Goal: Task Accomplishment & Management: Manage account settings

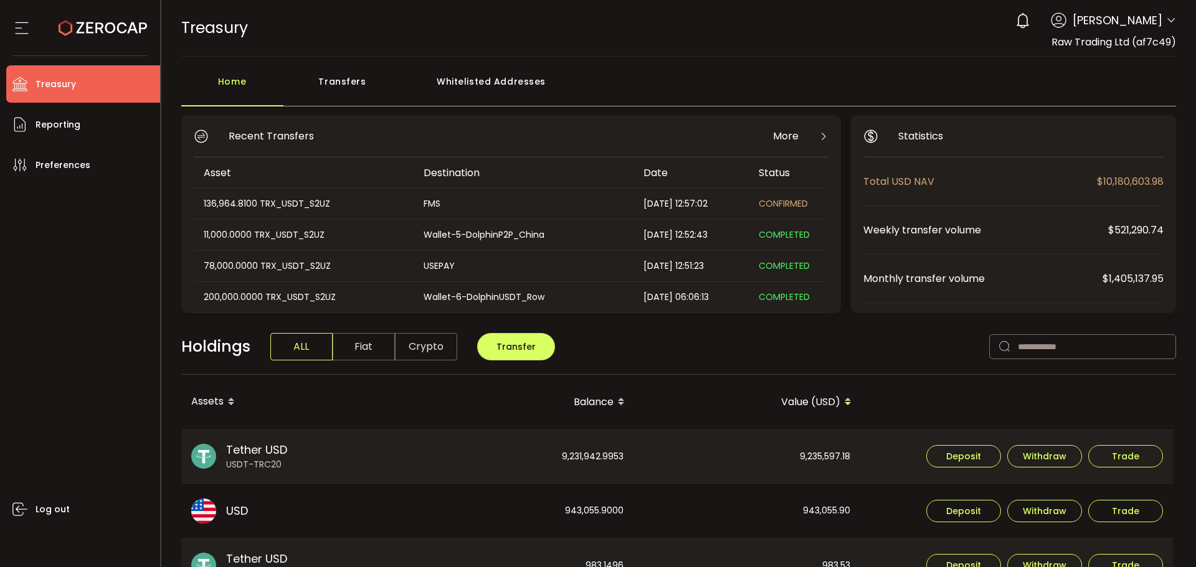
click at [1171, 21] on icon at bounding box center [1171, 21] width 10 height 10
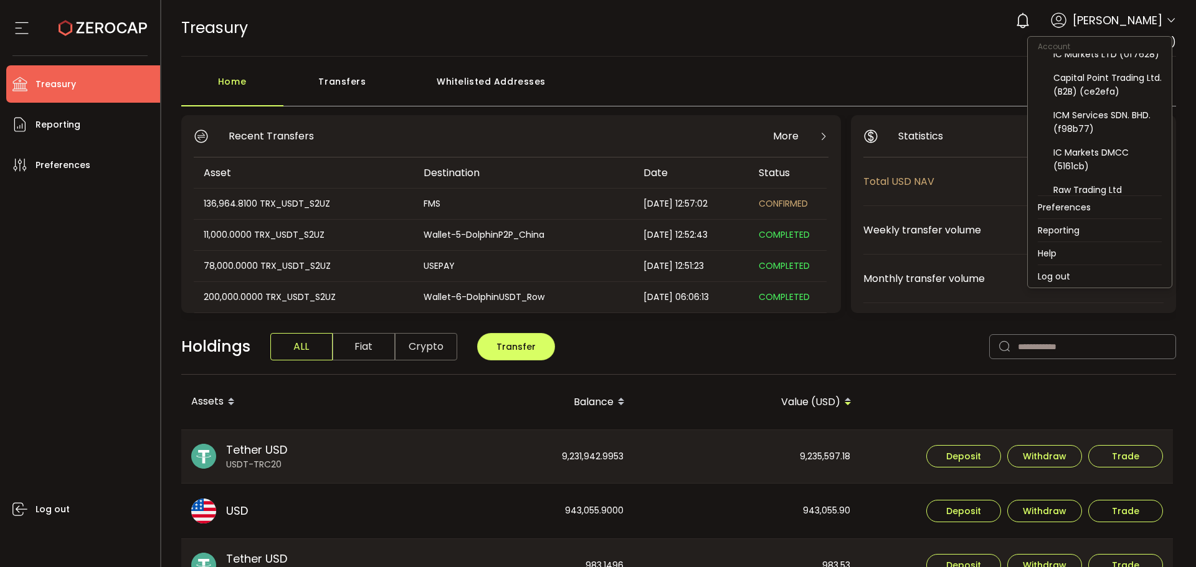
scroll to position [125, 0]
click at [1085, 95] on div "Capital Point Trading Ltd. (B2B) (ce2efa)" at bounding box center [1107, 83] width 108 height 27
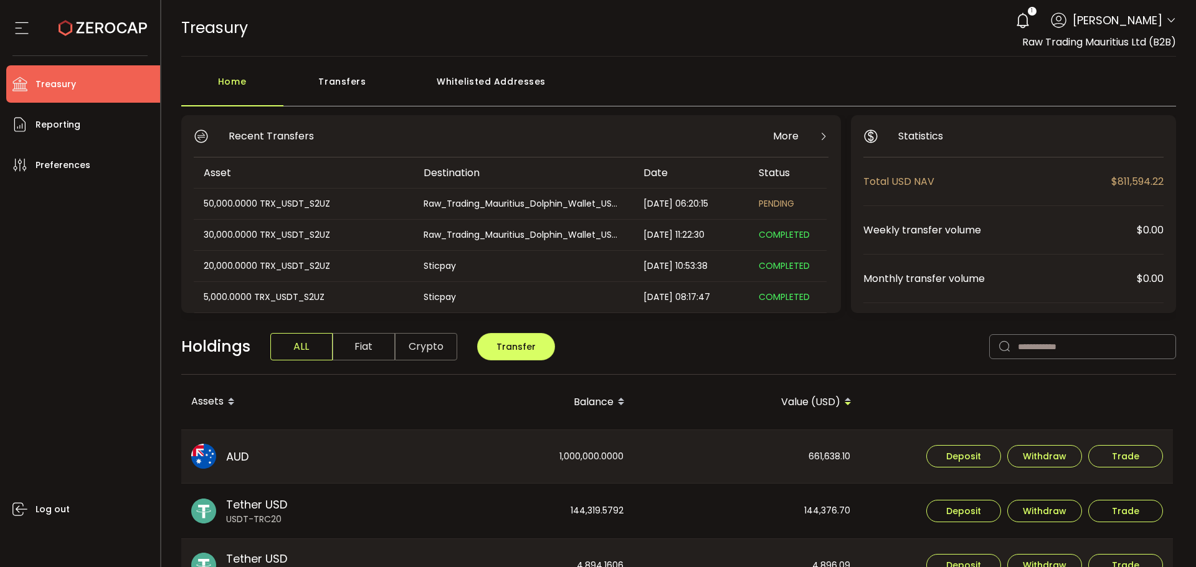
click at [1169, 15] on div "1 Aaditya Achreja Account Raw Trading Ltd (af7c49) Raw Trading Ltd (Payments) (…" at bounding box center [1092, 20] width 167 height 27
click at [1170, 17] on icon at bounding box center [1171, 21] width 10 height 10
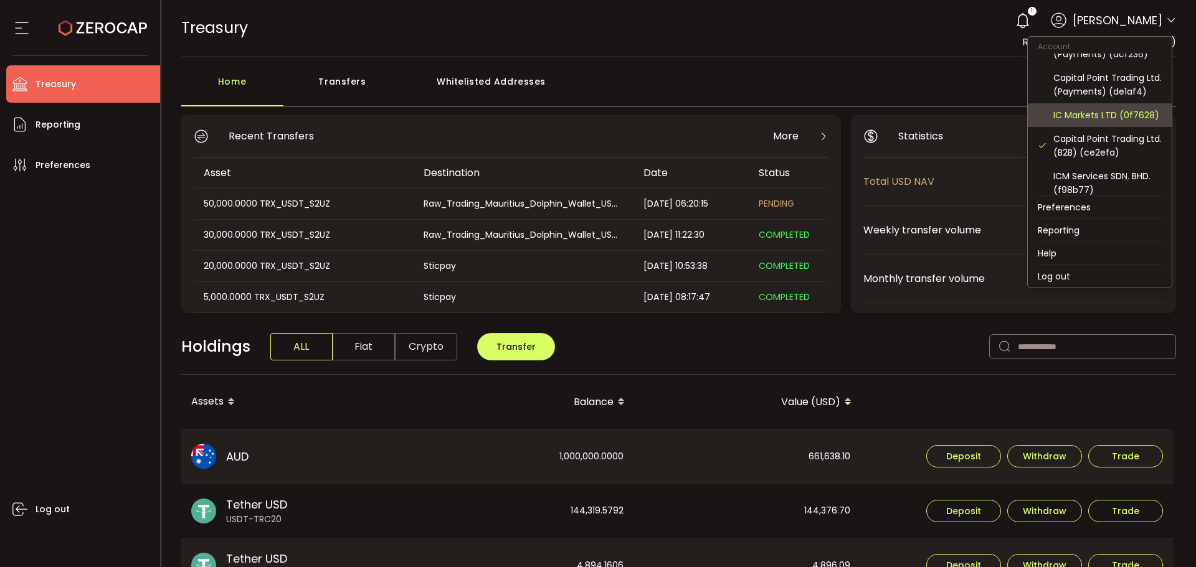
scroll to position [125, 0]
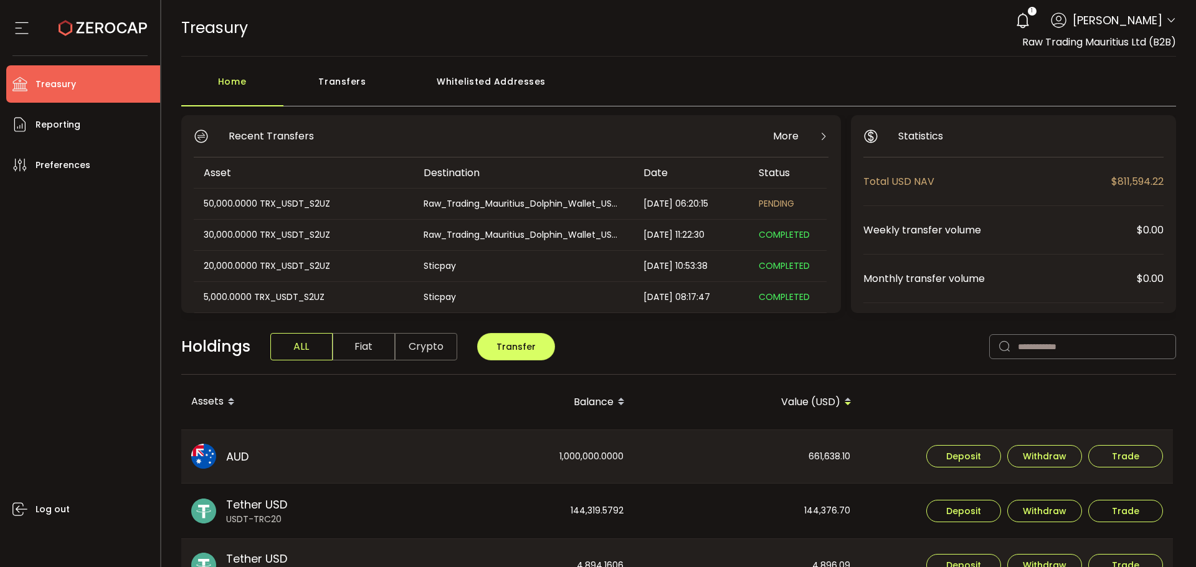
drag, startPoint x: 15, startPoint y: 260, endPoint x: 883, endPoint y: 90, distance: 884.4
click at [15, 261] on div "Log out" at bounding box center [83, 371] width 154 height 374
click at [1166, 15] on span at bounding box center [1171, 21] width 10 height 12
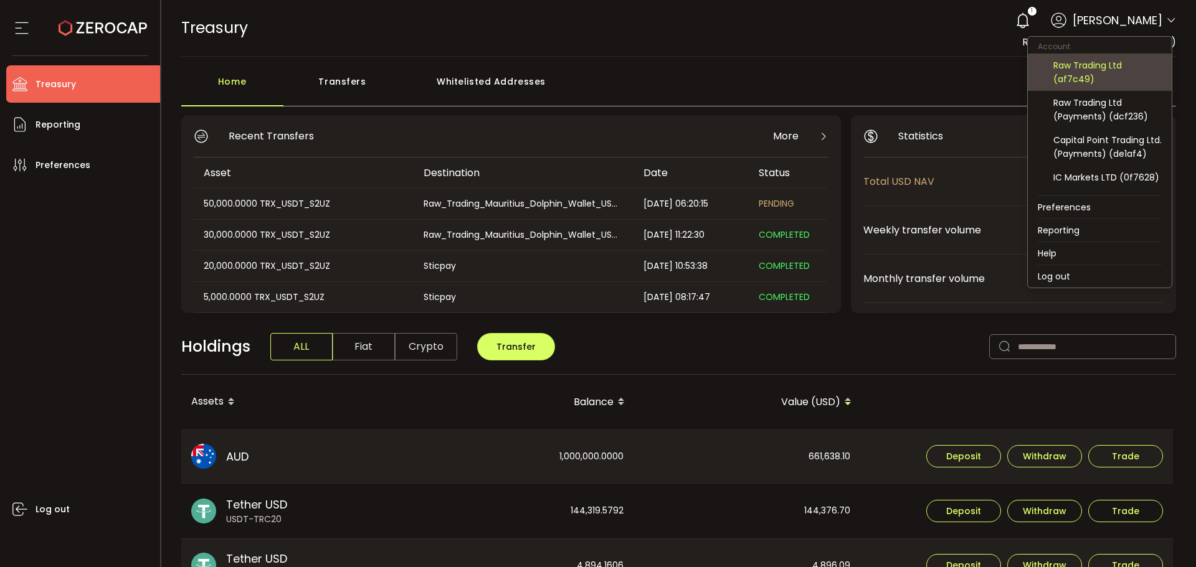
click at [1099, 74] on div "Raw Trading Ltd (af7c49)" at bounding box center [1107, 72] width 108 height 27
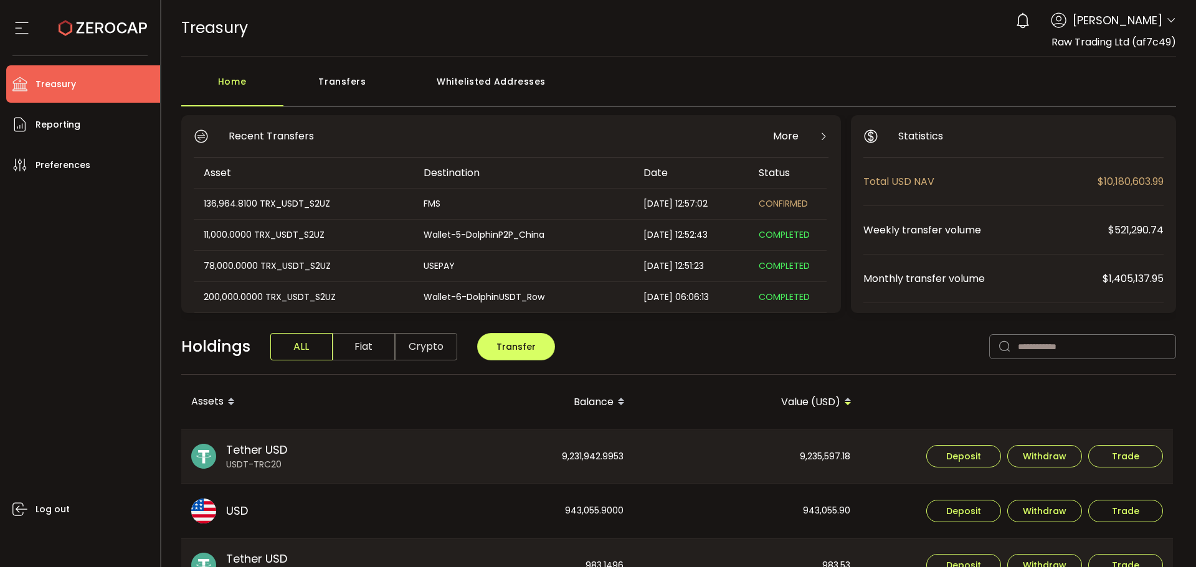
click at [352, 78] on div "Transfers" at bounding box center [342, 87] width 118 height 37
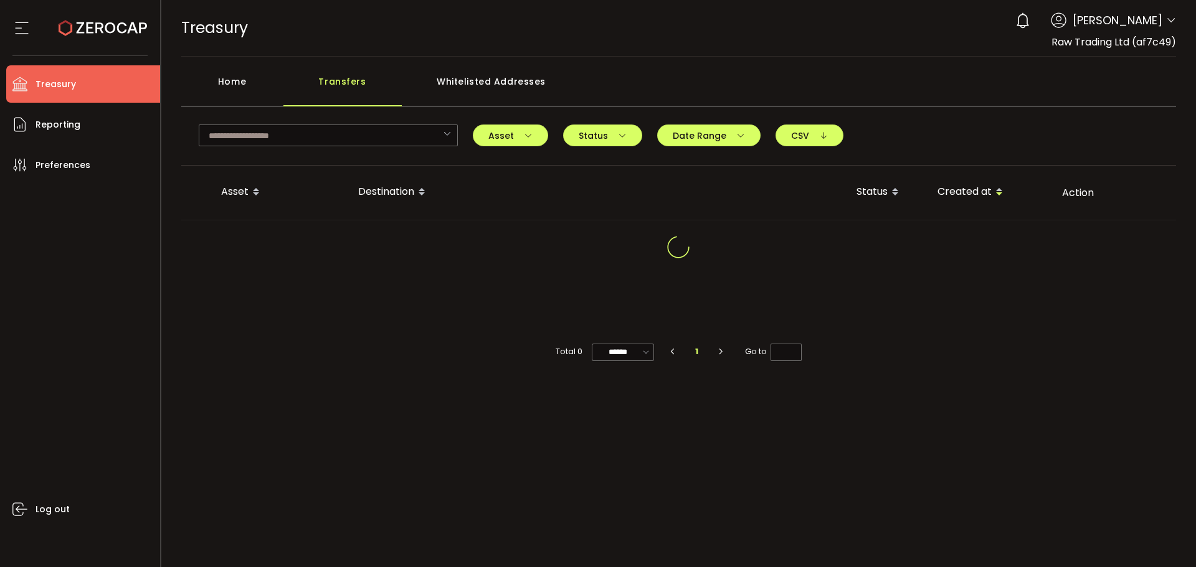
click at [219, 85] on div "Home" at bounding box center [232, 87] width 102 height 37
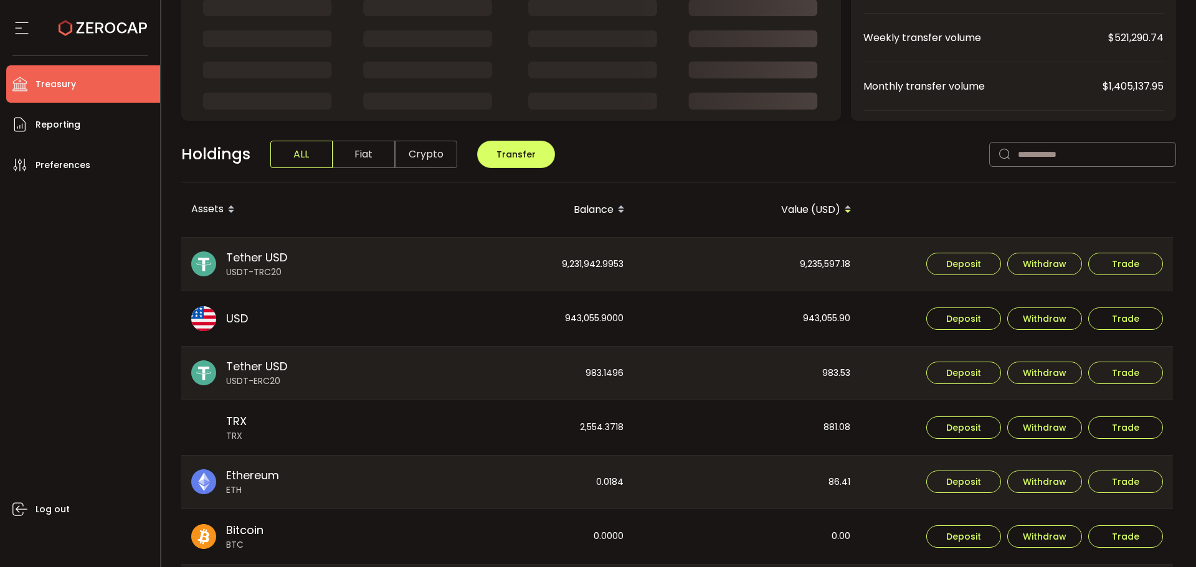
scroll to position [242, 0]
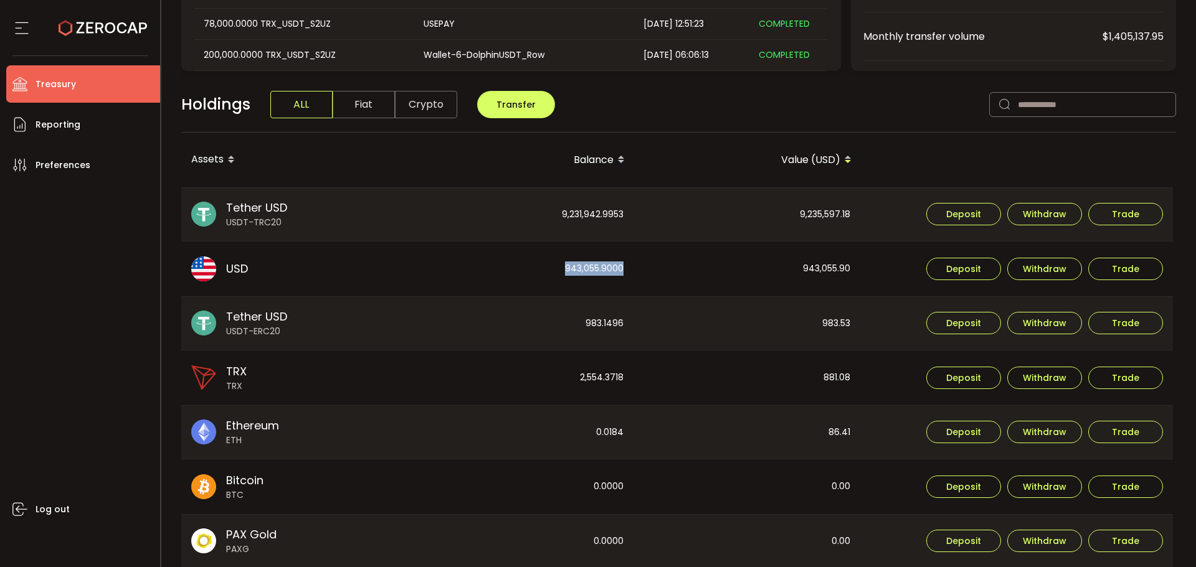
drag, startPoint x: 625, startPoint y: 269, endPoint x: 549, endPoint y: 274, distance: 75.5
click at [549, 274] on div "943,055.9000" at bounding box center [521, 269] width 226 height 55
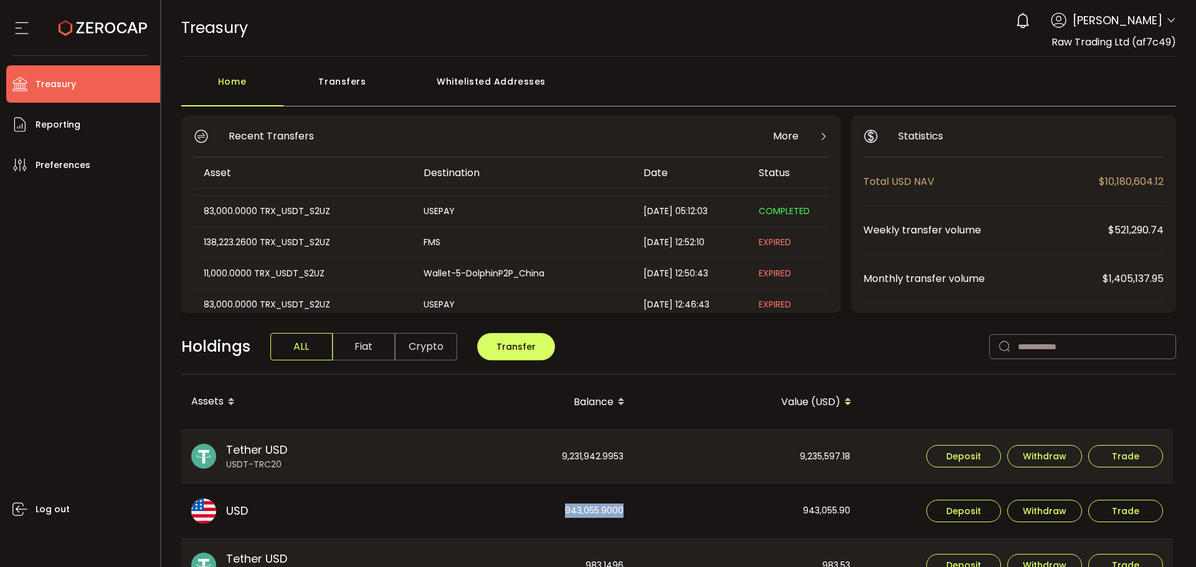
scroll to position [187, 0]
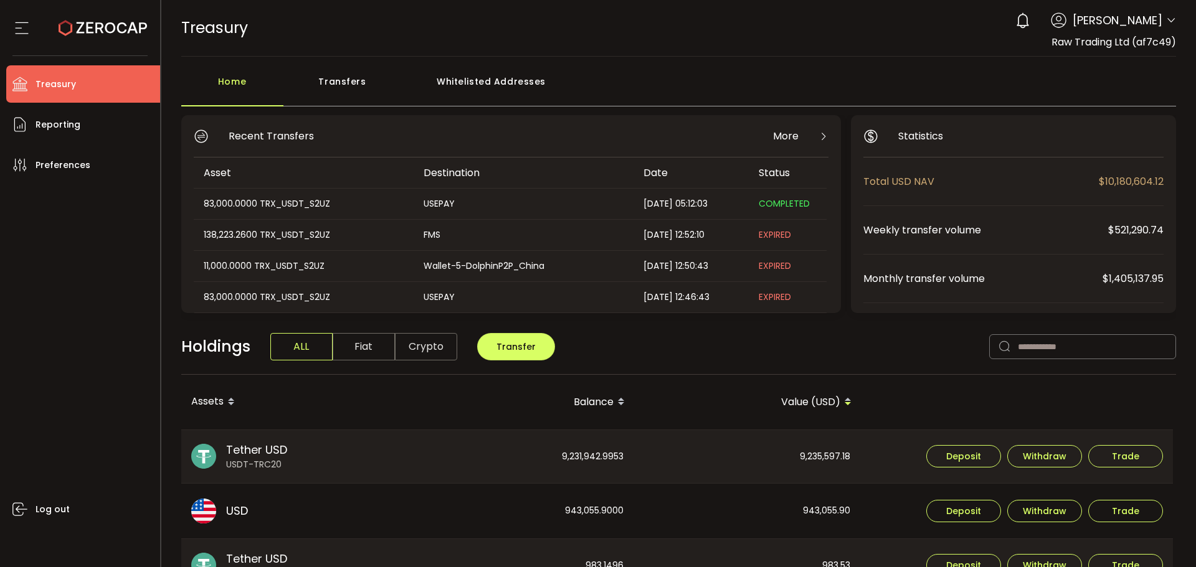
click at [351, 78] on div "Transfers" at bounding box center [342, 87] width 118 height 37
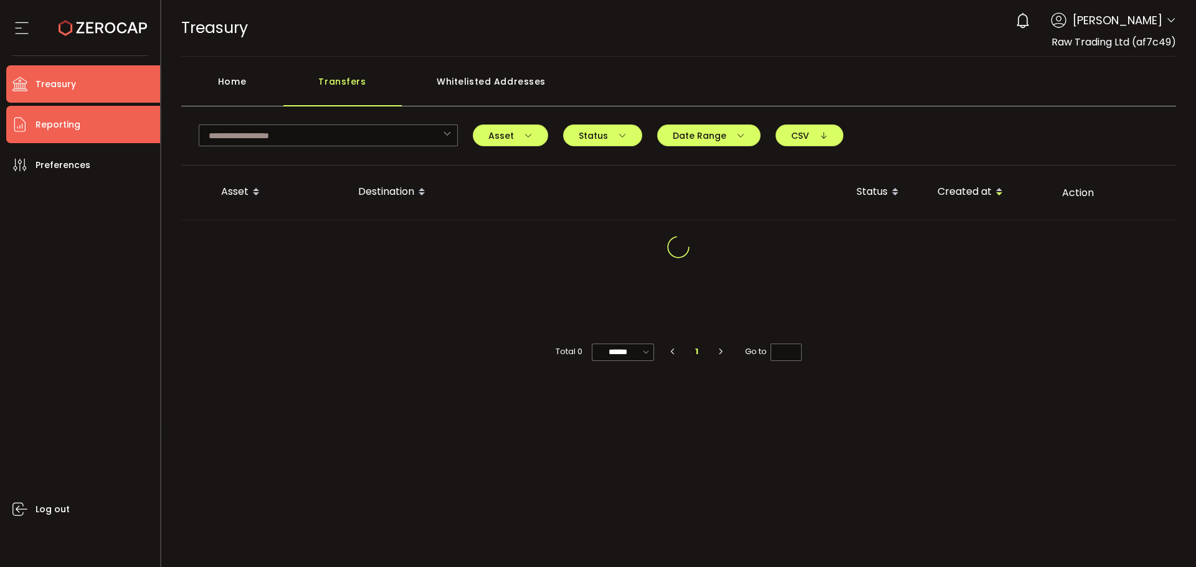
click at [60, 126] on span "Reporting" at bounding box center [58, 125] width 45 height 18
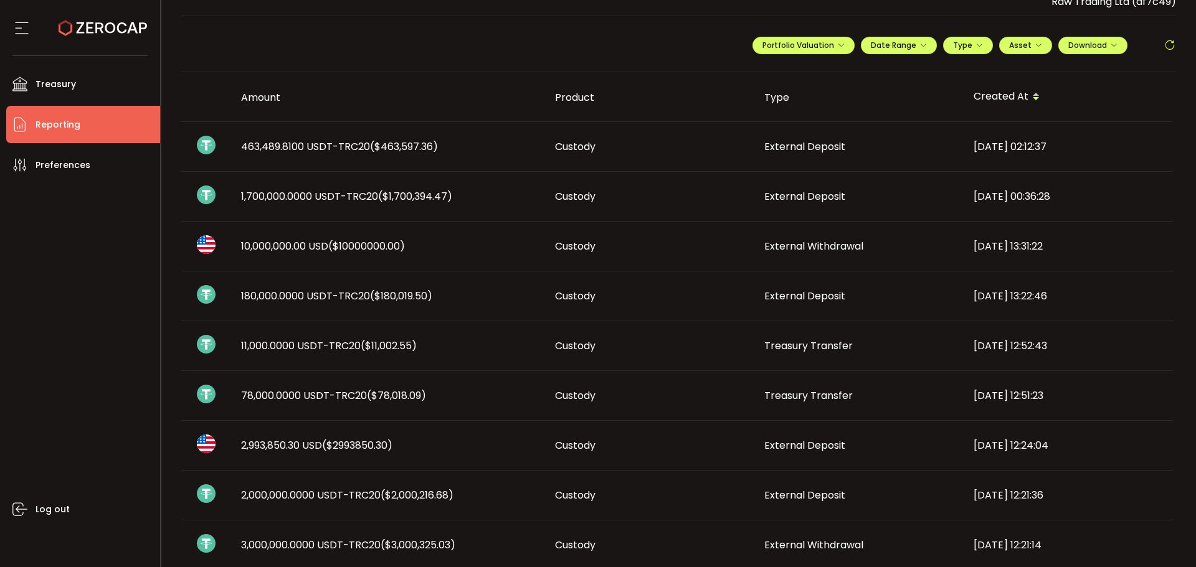
scroll to position [62, 0]
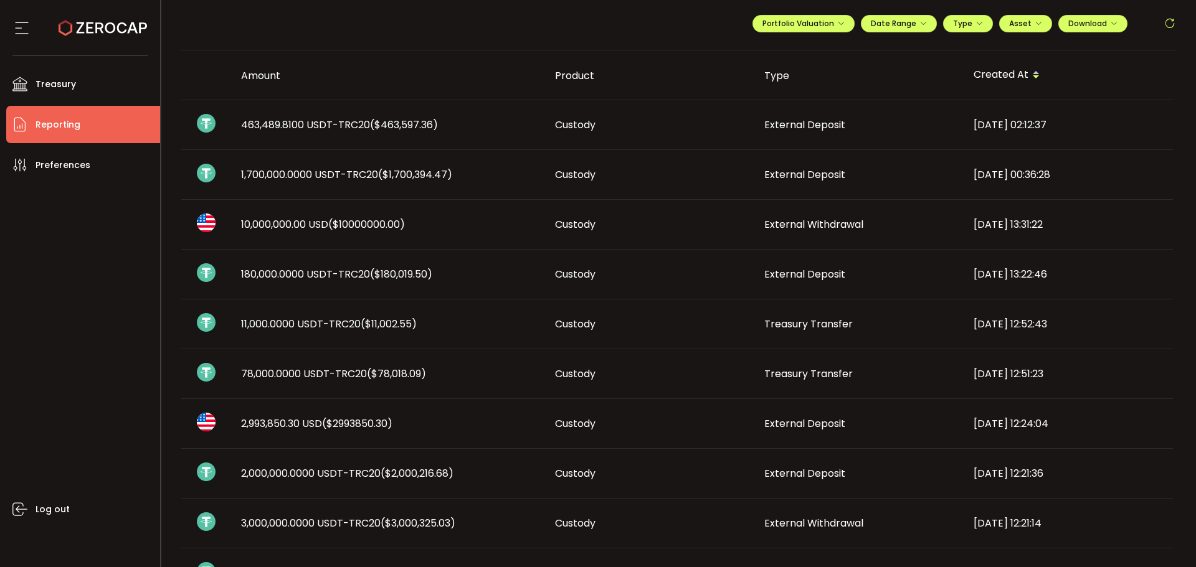
click at [485, 237] on td "10,000,000.00 USD ($10000000.00)" at bounding box center [388, 225] width 314 height 50
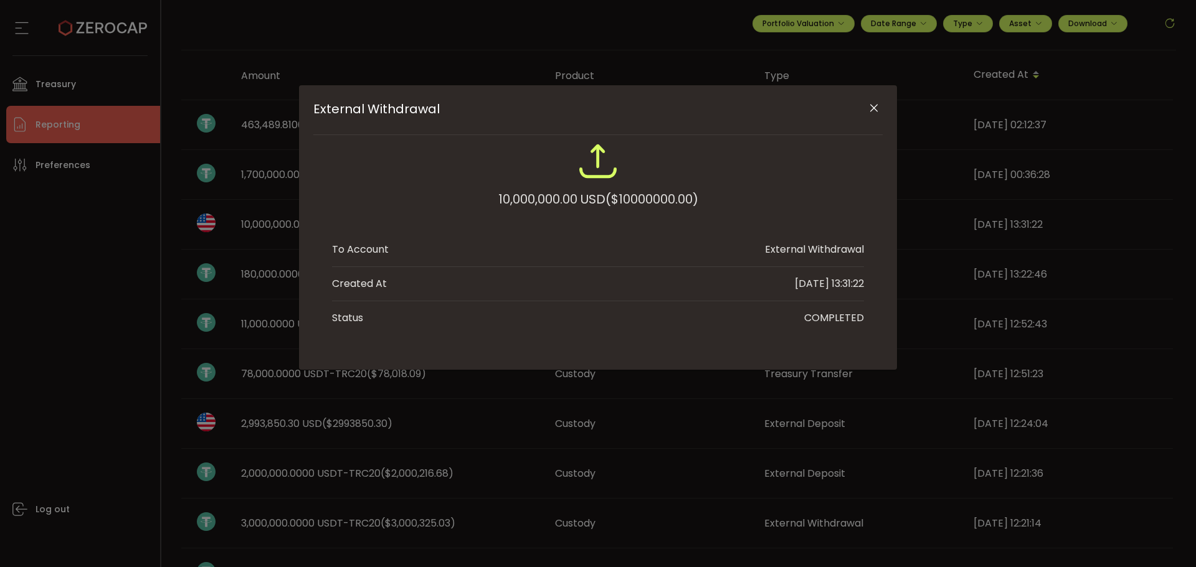
drag, startPoint x: 880, startPoint y: 107, endPoint x: 602, endPoint y: 138, distance: 278.9
click at [877, 110] on icon "Close" at bounding box center [874, 108] width 12 height 12
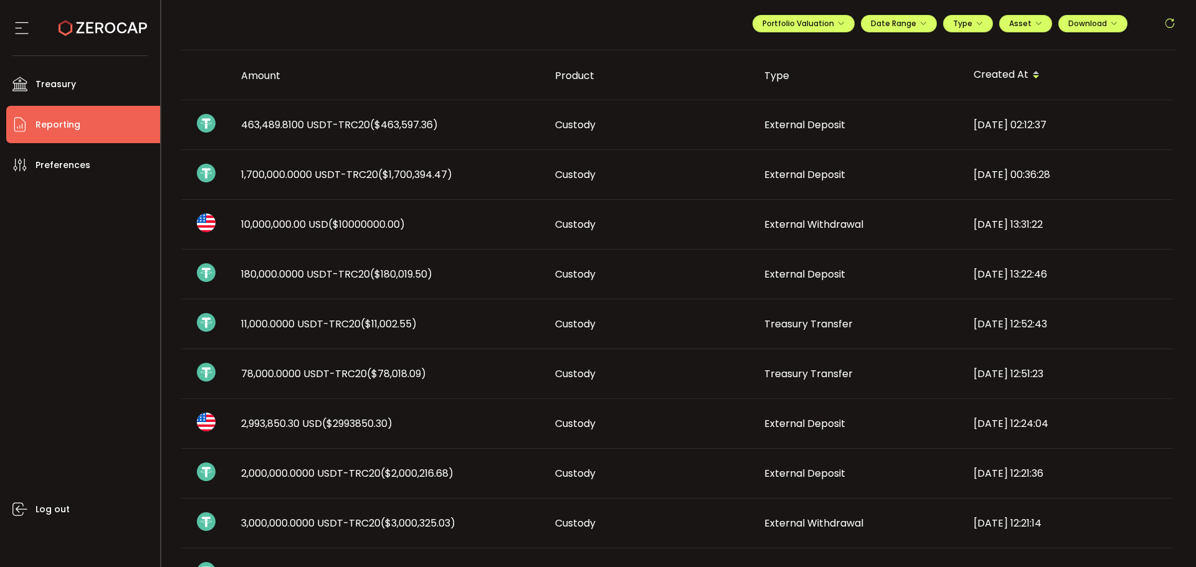
click at [90, 28] on use at bounding box center [103, 28] width 88 height 16
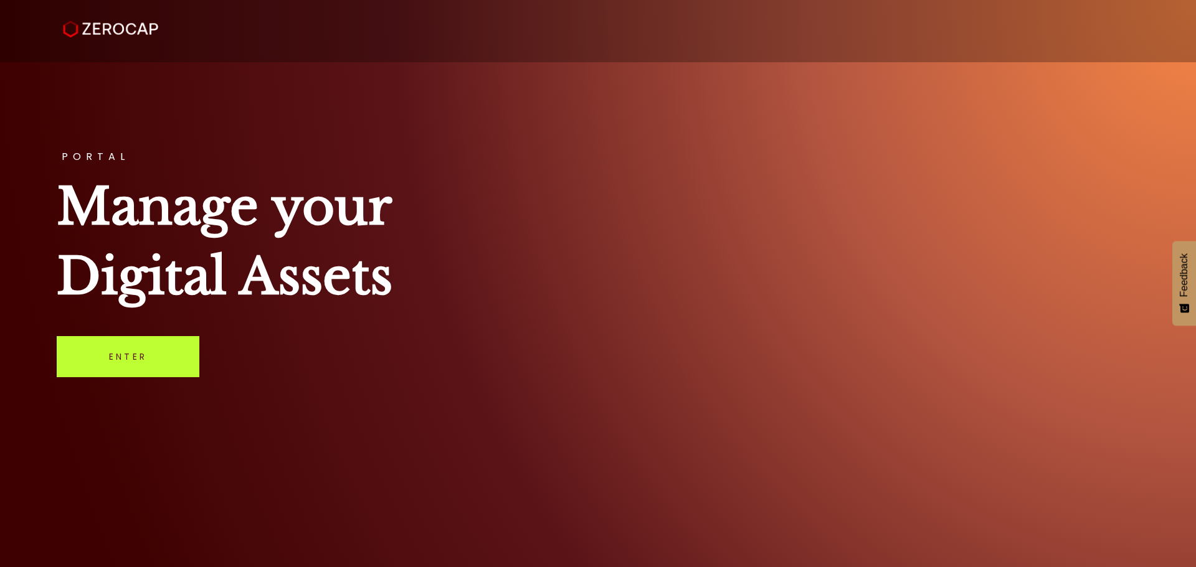
click at [164, 363] on link "Enter" at bounding box center [128, 356] width 143 height 41
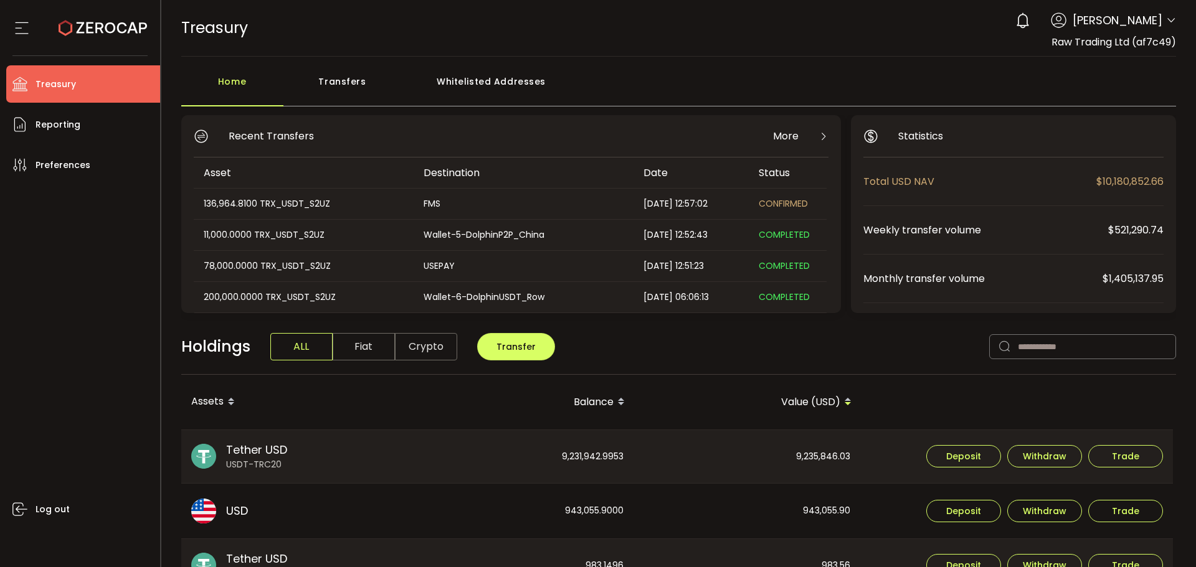
click at [1168, 14] on div "0 Aaditya Achreja Account Raw Trading Ltd (af7c49) Raw Trading Ltd (Payments) (…" at bounding box center [1092, 20] width 167 height 27
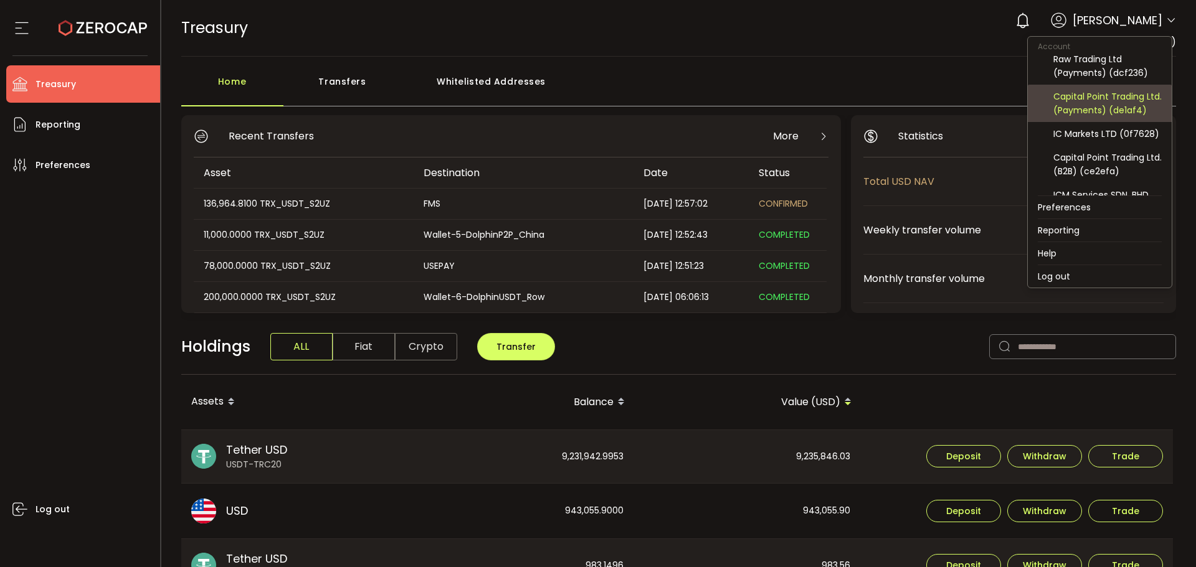
scroll to position [62, 0]
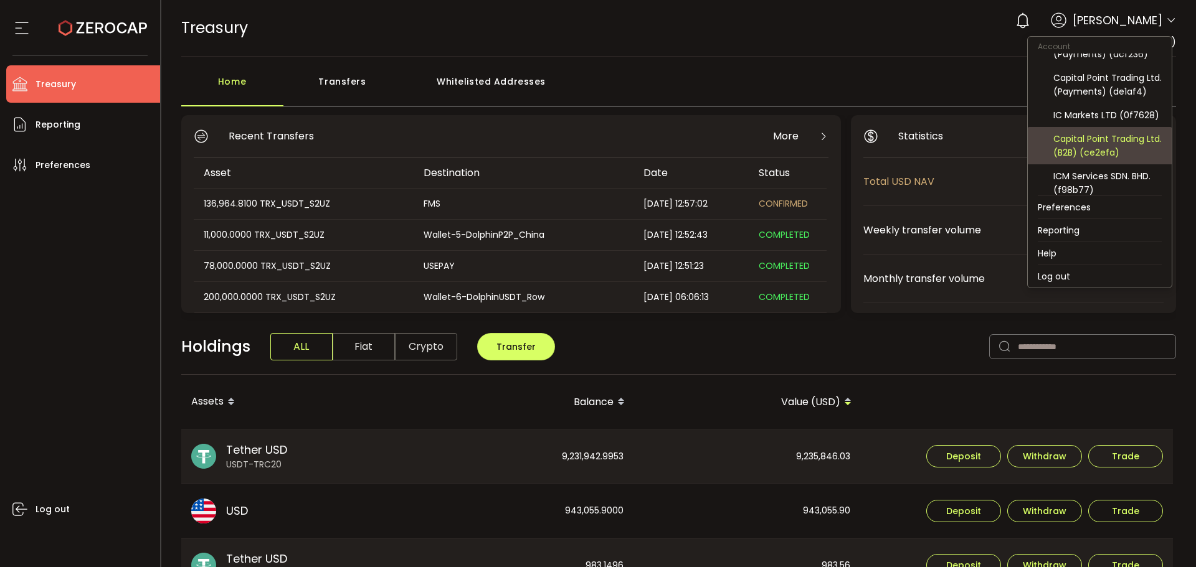
click at [1078, 159] on div "Capital Point Trading Ltd. (B2B) (ce2efa)" at bounding box center [1107, 145] width 108 height 27
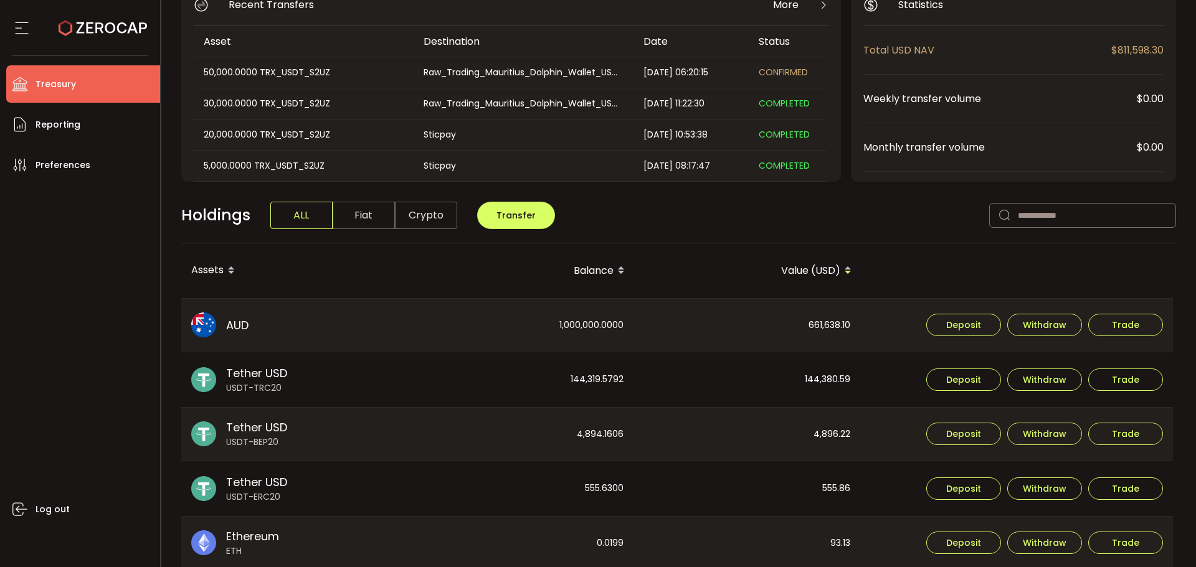
scroll to position [62, 0]
